Goal: Check status: Check status

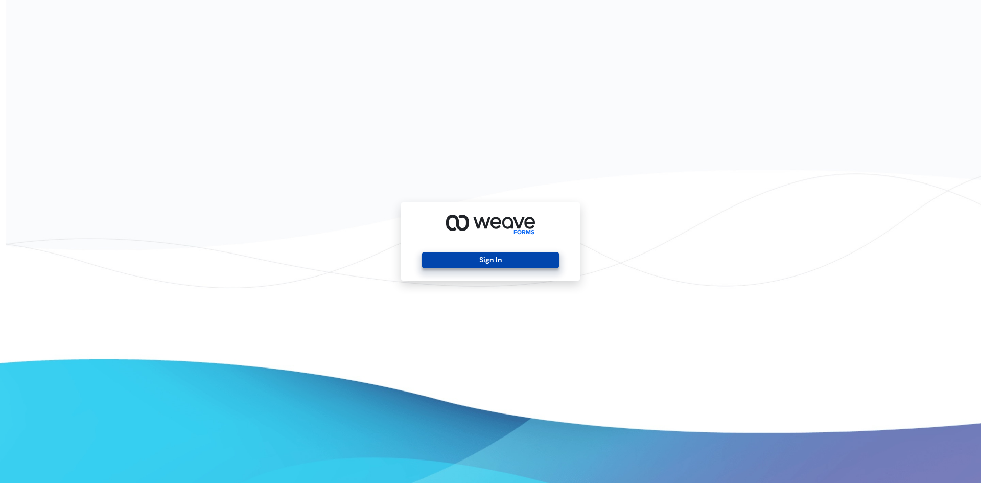
click at [493, 262] on button "Sign In" at bounding box center [490, 260] width 136 height 16
